Goal: Information Seeking & Learning: Learn about a topic

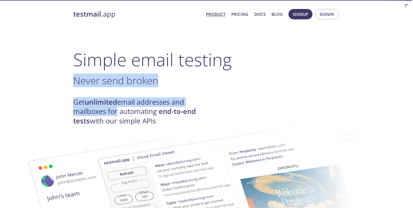
drag, startPoint x: 72, startPoint y: 82, endPoint x: 114, endPoint y: 107, distance: 48.5
click at [124, 114] on img at bounding box center [245, 201] width 295 height 185
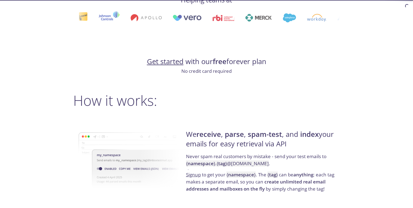
scroll to position [316, 0]
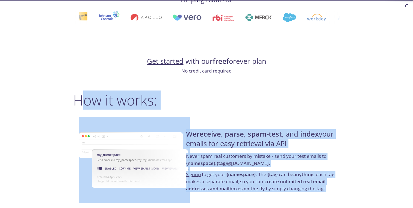
drag, startPoint x: 79, startPoint y: 99, endPoint x: 169, endPoint y: 111, distance: 90.5
click at [228, 135] on strong "parse" at bounding box center [234, 134] width 19 height 10
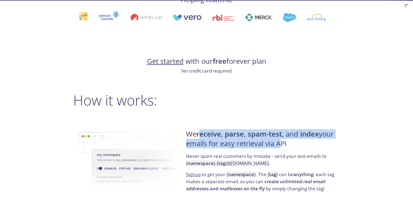
drag, startPoint x: 201, startPoint y: 138, endPoint x: 278, endPoint y: 148, distance: 77.2
click at [278, 148] on h4 "We receive , parse , spam-test , and index your emails for easy retrieval via A…" at bounding box center [262, 141] width 152 height 23
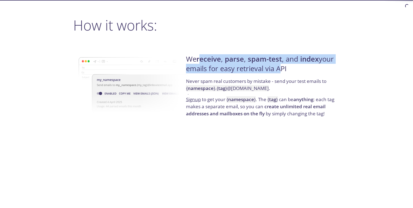
scroll to position [396, 0]
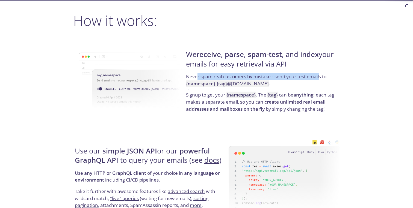
drag, startPoint x: 197, startPoint y: 77, endPoint x: 318, endPoint y: 77, distance: 121.4
click at [318, 77] on p "Never spam real customers by mistake - send your test emails to { namespace } .…" at bounding box center [262, 82] width 152 height 18
drag, startPoint x: 206, startPoint y: 96, endPoint x: 295, endPoint y: 96, distance: 89.0
click at [295, 96] on p "Signup to get your { namespace } . The { tag } can be anything : each tag makes…" at bounding box center [262, 101] width 152 height 21
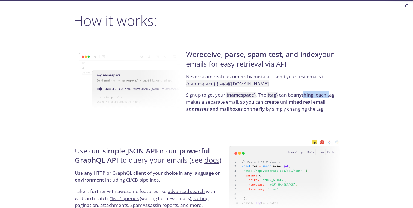
drag, startPoint x: 305, startPoint y: 95, endPoint x: 330, endPoint y: 94, distance: 24.8
click at [330, 94] on p "Signup to get your { namespace } . The { tag } can be anything : each tag makes…" at bounding box center [262, 101] width 152 height 21
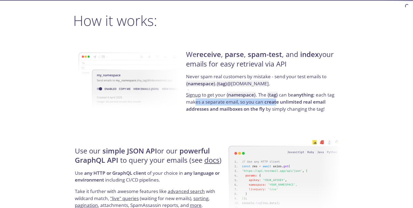
drag, startPoint x: 196, startPoint y: 102, endPoint x: 276, endPoint y: 105, distance: 79.5
click at [276, 105] on p "Signup to get your { namespace } . The { tag } can be anything : each tag makes…" at bounding box center [262, 101] width 152 height 21
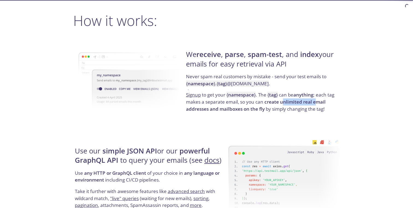
drag, startPoint x: 283, startPoint y: 104, endPoint x: 315, endPoint y: 103, distance: 31.7
click at [315, 103] on strong "create unlimited real email addresses and mailboxes on the fly" at bounding box center [255, 105] width 139 height 13
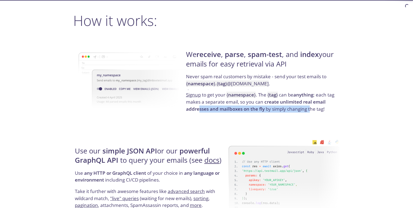
drag, startPoint x: 200, startPoint y: 108, endPoint x: 310, endPoint y: 111, distance: 110.3
click at [310, 111] on p "Signup to get your { namespace } . The { tag } can be anything : each tag makes…" at bounding box center [262, 101] width 152 height 21
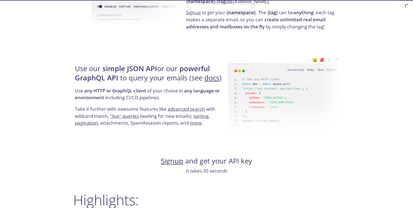
scroll to position [481, 0]
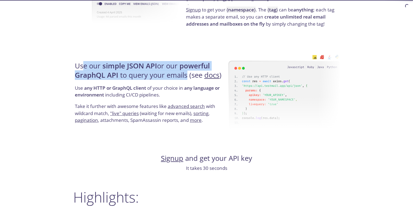
drag, startPoint x: 84, startPoint y: 69, endPoint x: 187, endPoint y: 71, distance: 104.0
click at [187, 71] on h4 "Use our simple JSON API or our powerful GraphQL API to query your emails (see d…" at bounding box center [151, 72] width 152 height 23
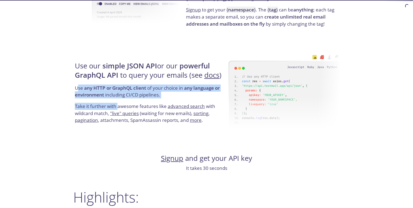
drag, startPoint x: 78, startPoint y: 90, endPoint x: 118, endPoint y: 103, distance: 42.0
click at [118, 103] on div "Use our simple JSON API or our powerful GraphQL API to query your emails (see d…" at bounding box center [150, 93] width 155 height 88
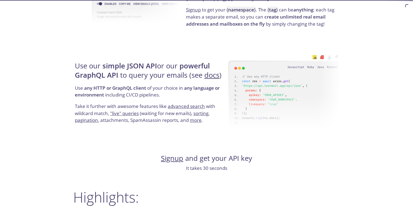
click at [218, 159] on h4 "Signup and get your API key" at bounding box center [206, 158] width 266 height 9
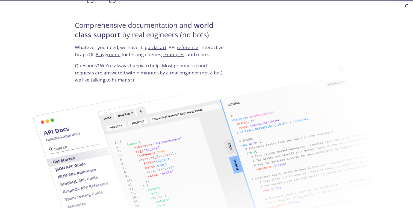
scroll to position [685, 0]
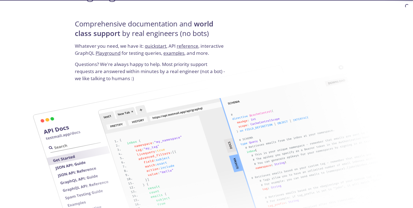
drag, startPoint x: 86, startPoint y: 29, endPoint x: 178, endPoint y: 41, distance: 92.4
click at [178, 41] on h4 "Comprehensive documentation and world class support by real engineers (no bots)" at bounding box center [151, 30] width 152 height 23
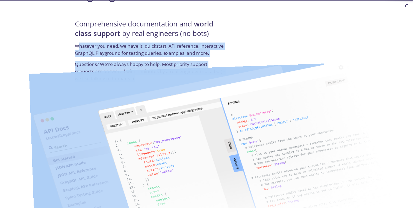
drag, startPoint x: 77, startPoint y: 46, endPoint x: 118, endPoint y: 83, distance: 55.1
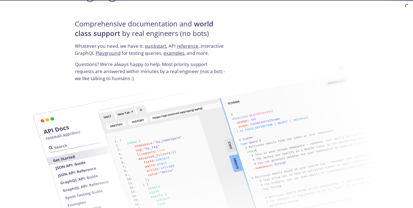
click at [174, 63] on p "Questions? We're always happy to help. Most priority support requests are answe…" at bounding box center [151, 71] width 152 height 21
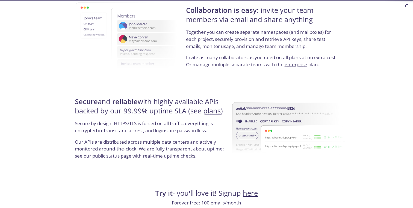
scroll to position [1023, 0]
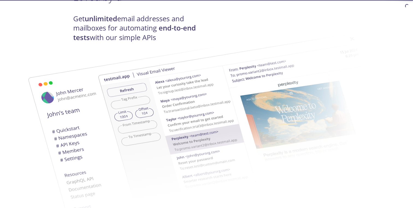
scroll to position [0, 0]
